Goal: Find specific fact: Find specific page/section

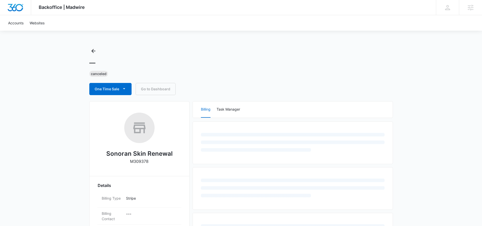
select select "US"
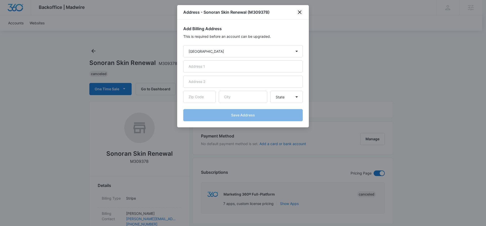
click at [300, 11] on icon "close" at bounding box center [300, 12] width 4 height 4
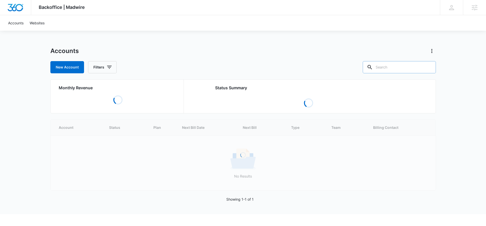
click at [395, 68] on input "text" at bounding box center [399, 67] width 73 height 12
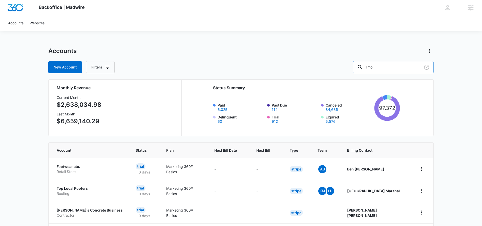
type input "limo"
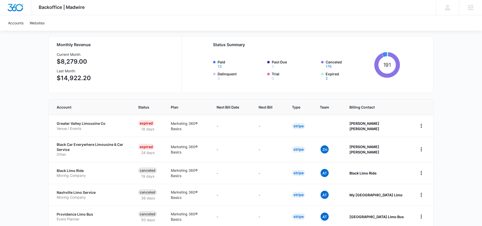
scroll to position [45, 0]
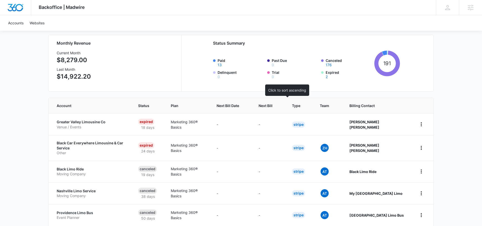
click at [273, 103] on span "Next Bill" at bounding box center [266, 105] width 14 height 5
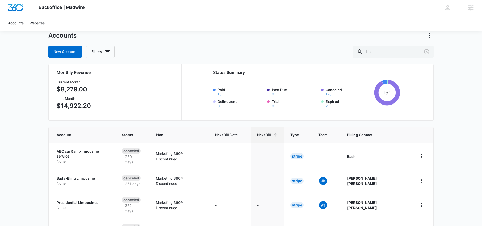
scroll to position [40, 0]
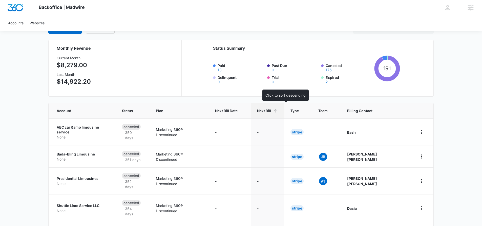
click at [271, 110] on span "Next Bill" at bounding box center [264, 110] width 14 height 5
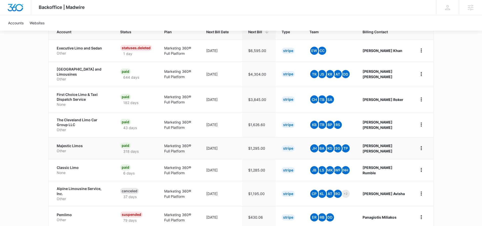
scroll to position [119, 0]
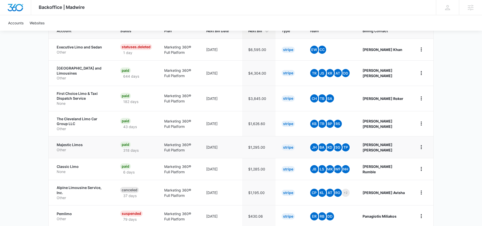
click at [73, 147] on p "Other" at bounding box center [82, 149] width 51 height 5
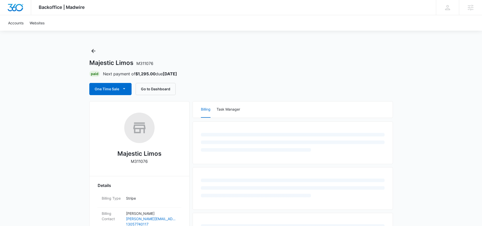
click at [140, 162] on p "M311076" at bounding box center [139, 161] width 17 height 6
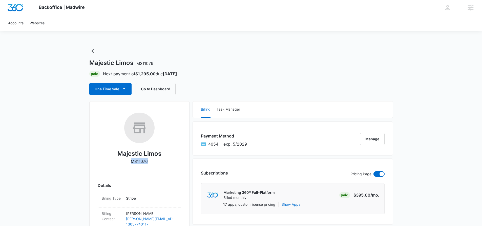
click at [140, 162] on p "M311076" at bounding box center [139, 161] width 17 height 6
copy p "M311076"
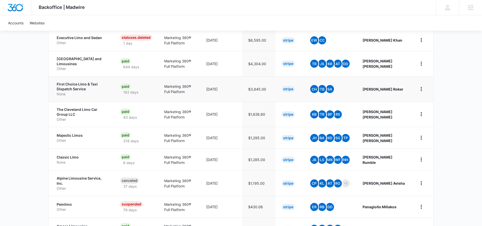
scroll to position [141, 0]
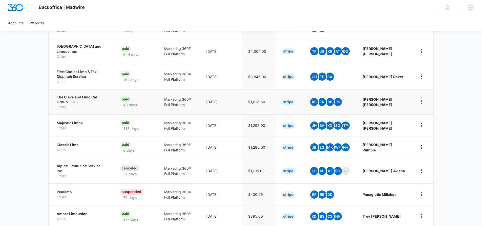
click at [79, 94] on p "The Cleveland Limo Car Group LLC" at bounding box center [82, 99] width 51 height 10
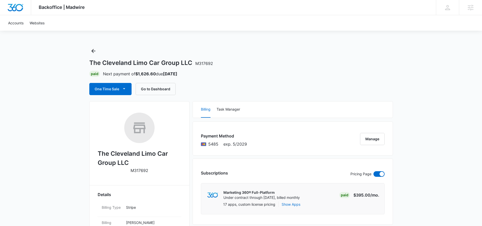
drag, startPoint x: 151, startPoint y: 170, endPoint x: 154, endPoint y: 172, distance: 3.3
click at [154, 172] on div "The Cleveland Limo Car Group LLC M317692" at bounding box center [140, 144] width 84 height 64
drag, startPoint x: 152, startPoint y: 170, endPoint x: 149, endPoint y: 171, distance: 3.8
click at [149, 171] on div "The Cleveland Limo Car Group LLC M317692" at bounding box center [140, 144] width 84 height 64
click at [143, 169] on p "M317692" at bounding box center [140, 170] width 18 height 6
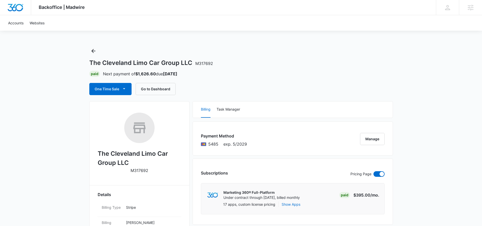
click at [144, 170] on p "M317692" at bounding box center [140, 170] width 18 height 6
copy p "M317692"
